Goal: Check status: Check status

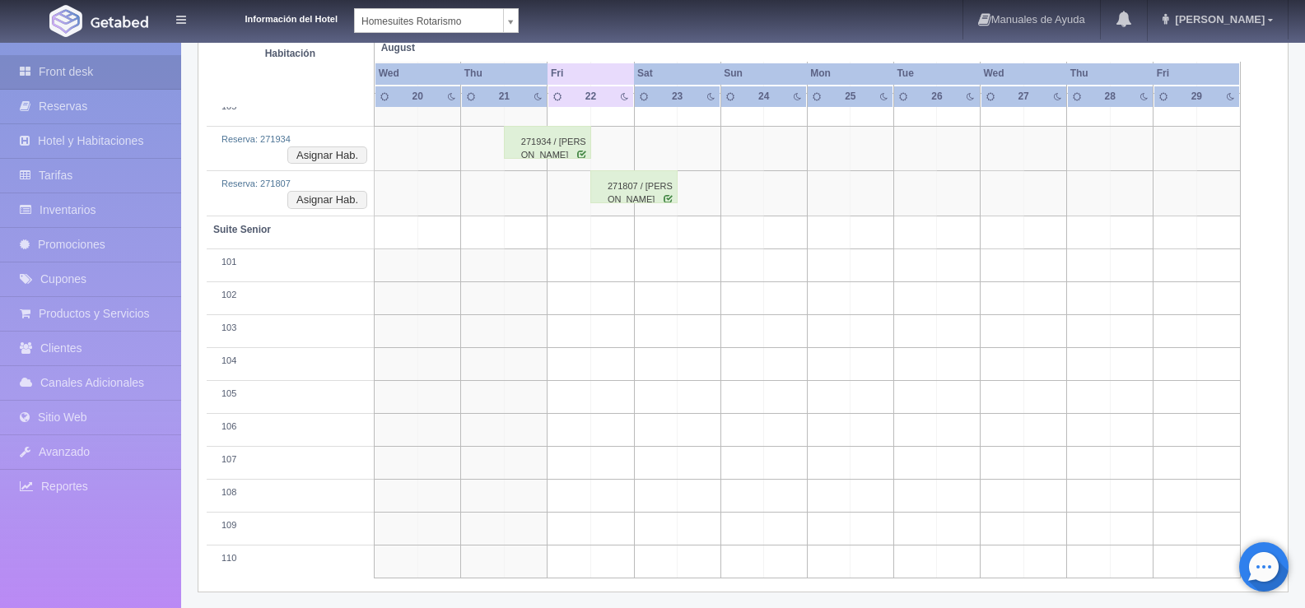
scroll to position [492, 0]
click at [625, 188] on div "271807 / Luis Alberto Espino Eseberre" at bounding box center [633, 181] width 87 height 33
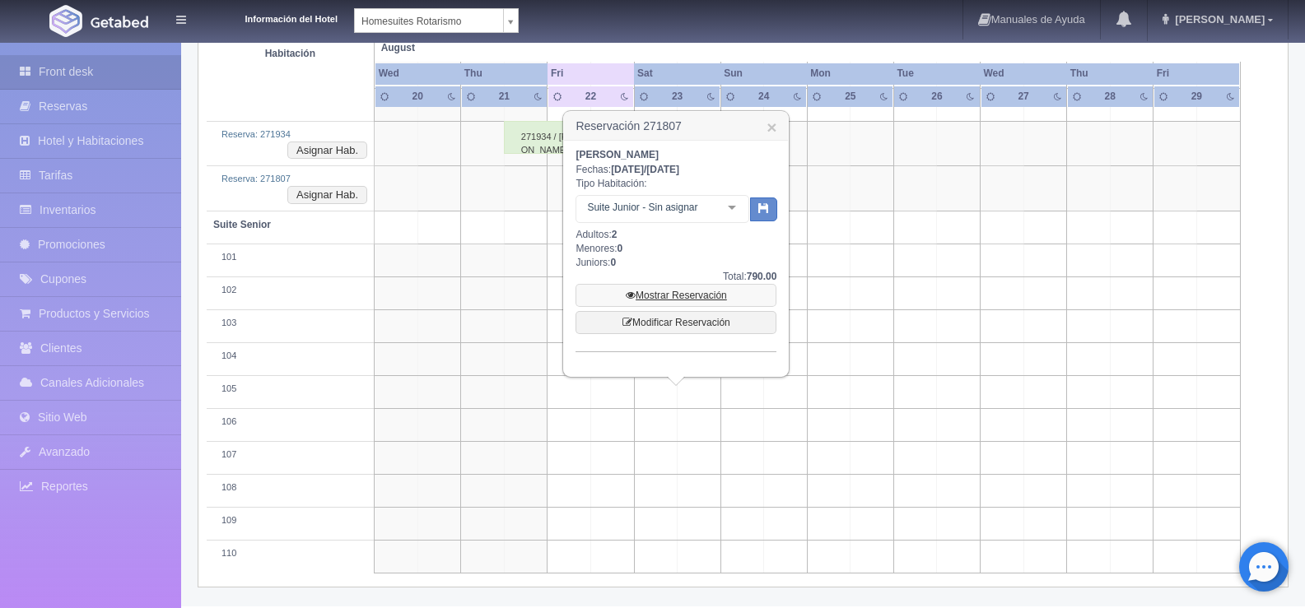
click at [695, 295] on link "Mostrar Reservación" at bounding box center [675, 295] width 201 height 23
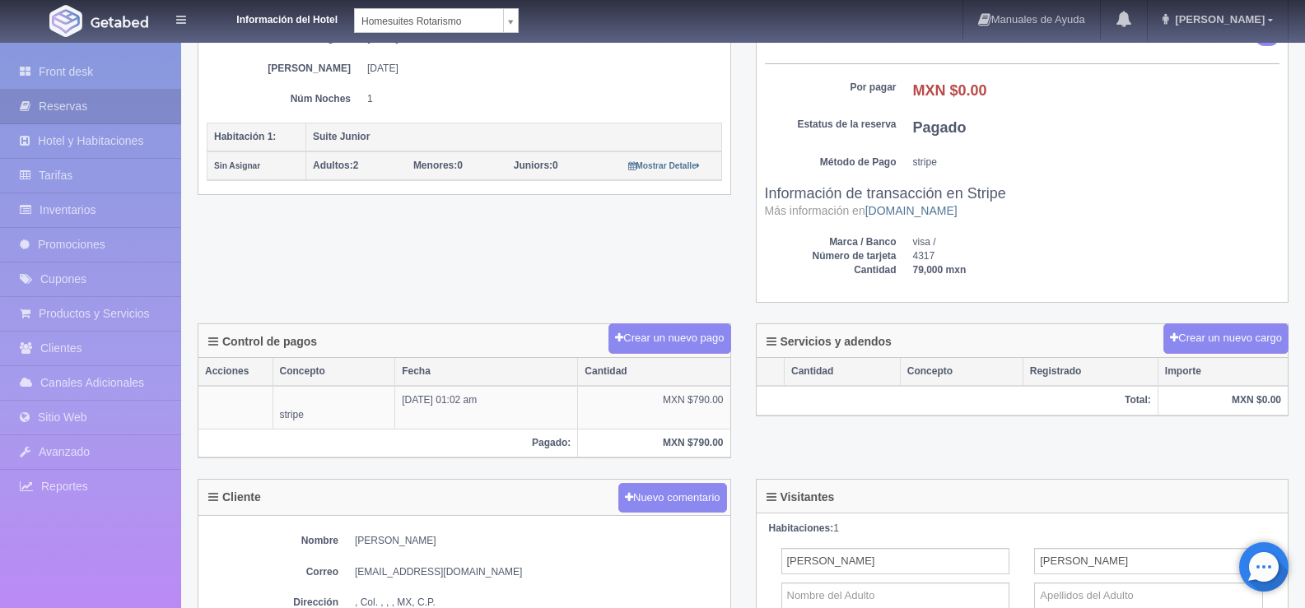
scroll to position [412, 0]
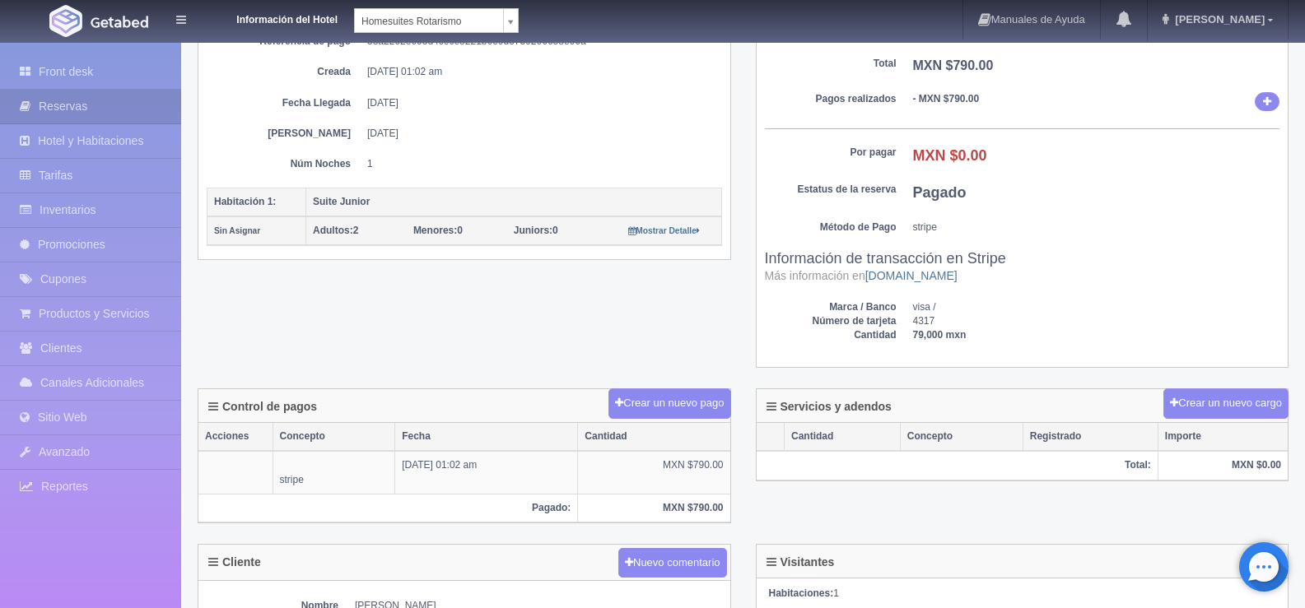
scroll to position [0, 0]
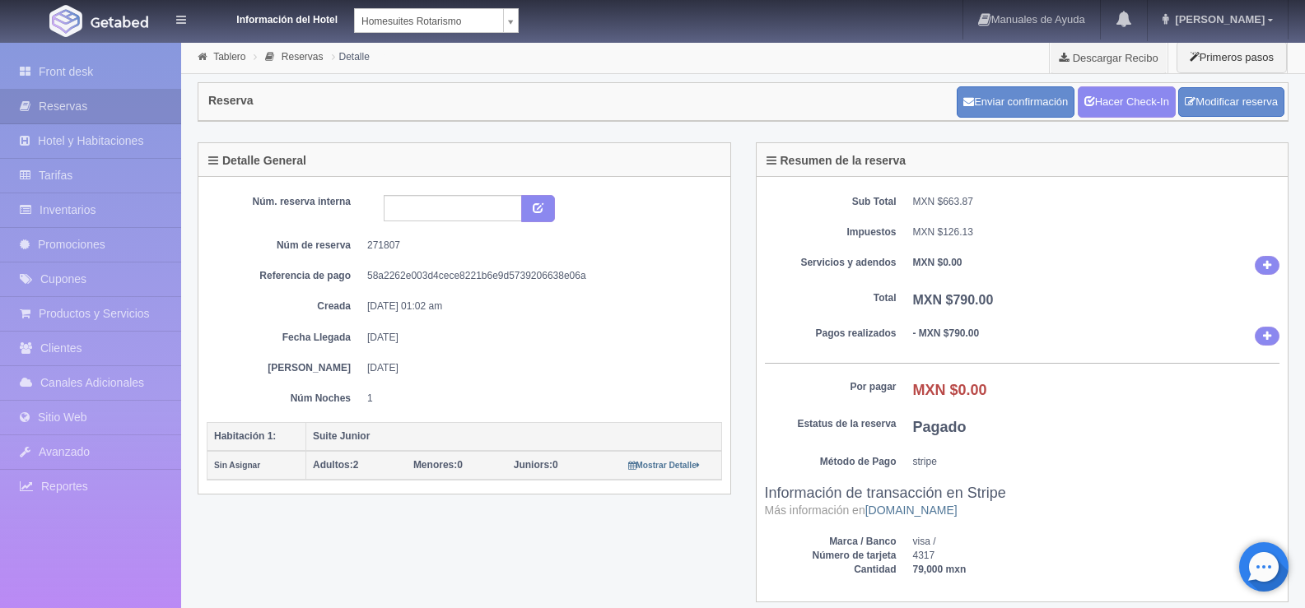
click at [1130, 247] on div "Sub Total MXN $663.87 Impuestos MXN $126.13 Servicios y adendos MXN $0.00 Total…" at bounding box center [1022, 390] width 532 height 426
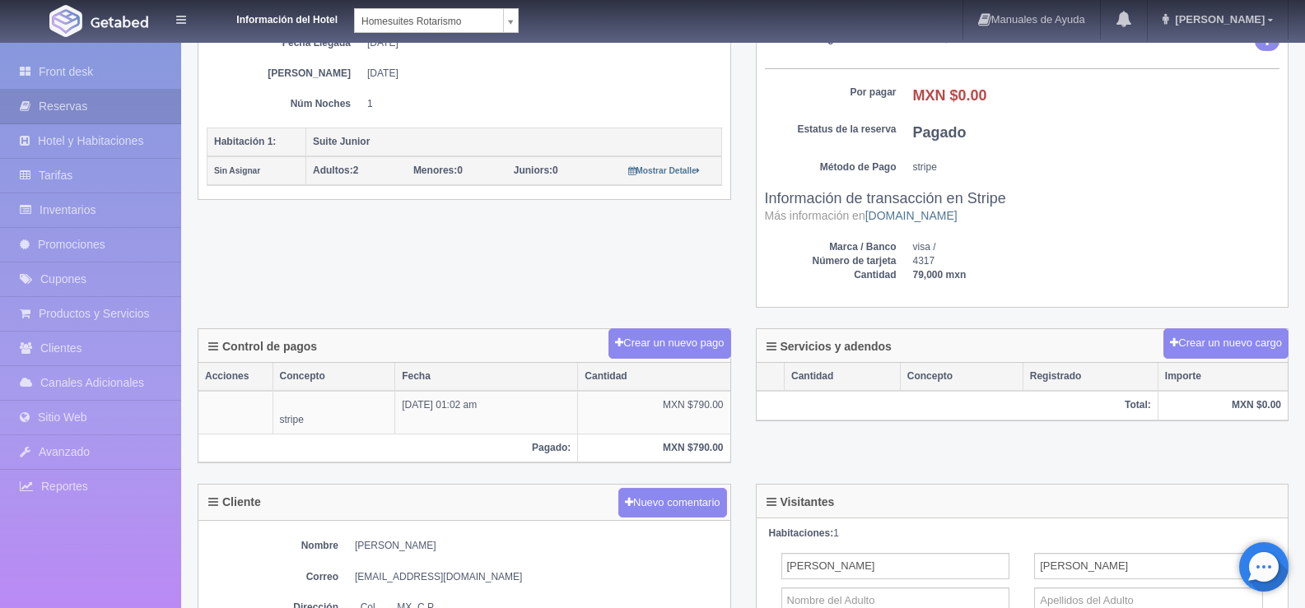
scroll to position [494, 0]
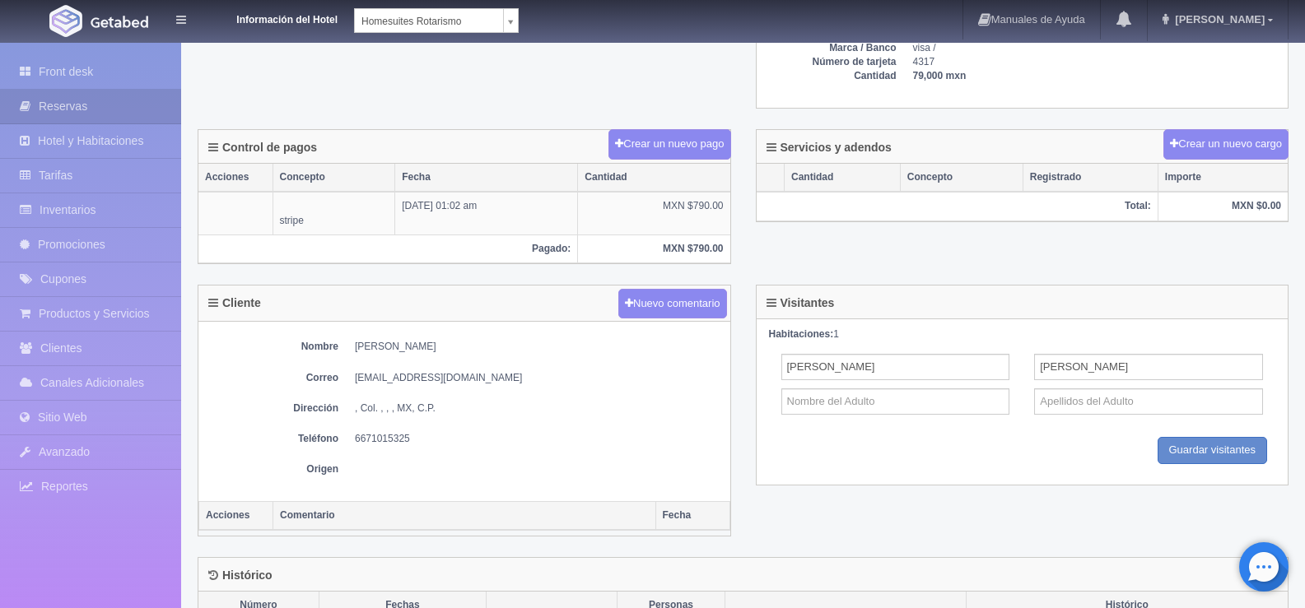
drag, startPoint x: 483, startPoint y: 348, endPoint x: 353, endPoint y: 349, distance: 130.0
click at [353, 349] on dl "Nombre [PERSON_NAME]" at bounding box center [464, 347] width 515 height 14
copy dd "[PERSON_NAME]"
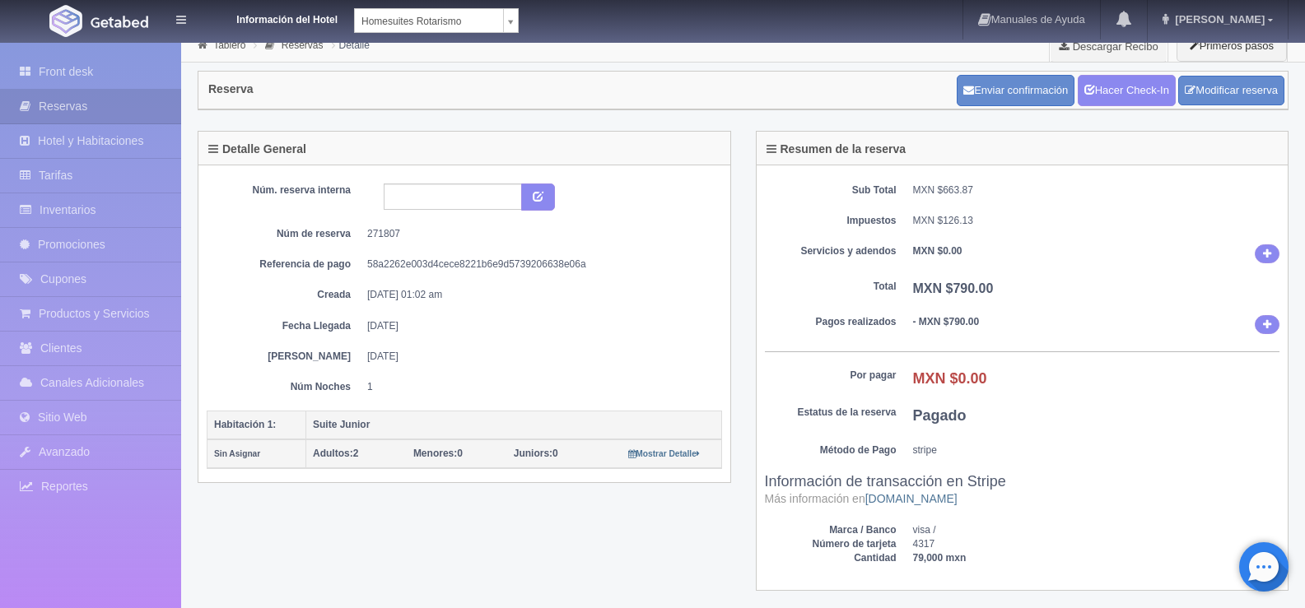
scroll to position [0, 0]
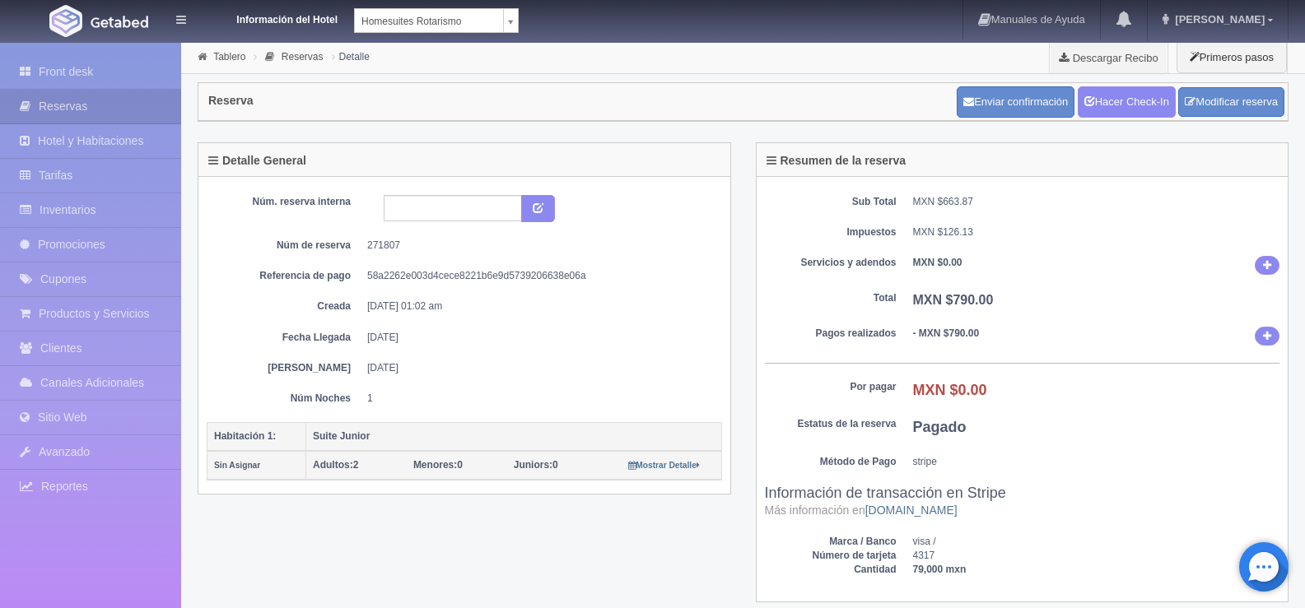
drag, startPoint x: 1119, startPoint y: 426, endPoint x: 1029, endPoint y: 419, distance: 90.8
click at [1119, 426] on dd "Pagado" at bounding box center [1096, 427] width 367 height 21
click at [444, 223] on div "Núm. reserva interna Núm de reserva 271807 Referencia de pago 58a2262e003d4cece…" at bounding box center [464, 300] width 515 height 211
type input "215391"
click at [532, 206] on icon "submit" at bounding box center [537, 207] width 11 height 11
